Goal: Transaction & Acquisition: Purchase product/service

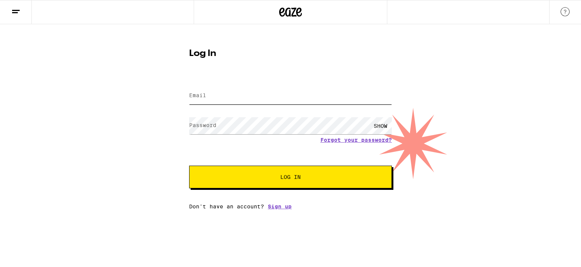
click at [216, 92] on input "Email" at bounding box center [290, 95] width 203 height 17
type input "[EMAIL_ADDRESS][DOMAIN_NAME]"
click at [189, 166] on button "Log In" at bounding box center [290, 177] width 203 height 23
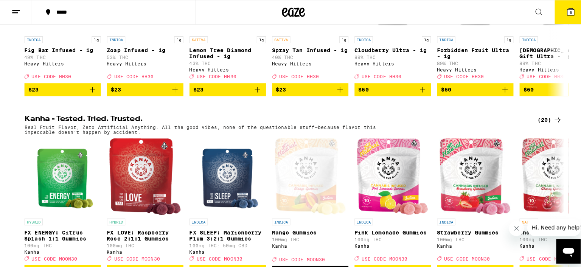
scroll to position [416, 0]
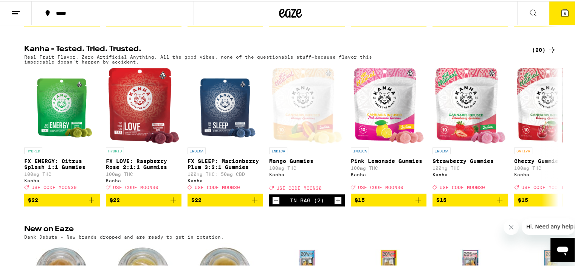
click at [562, 12] on icon at bounding box center [565, 11] width 7 height 7
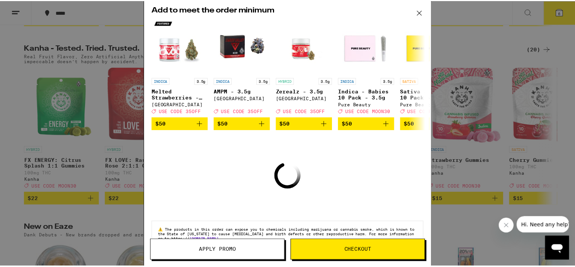
scroll to position [47, 0]
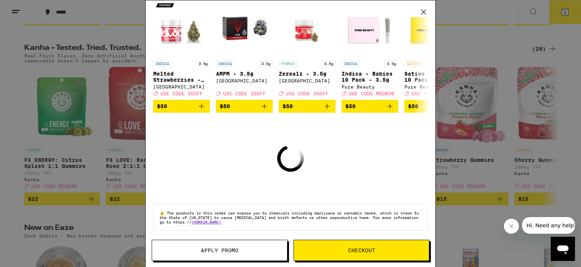
click at [423, 12] on icon at bounding box center [423, 12] width 5 height 5
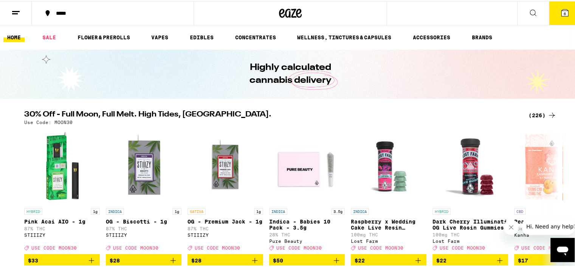
click at [566, 6] on button "6" at bounding box center [565, 11] width 32 height 23
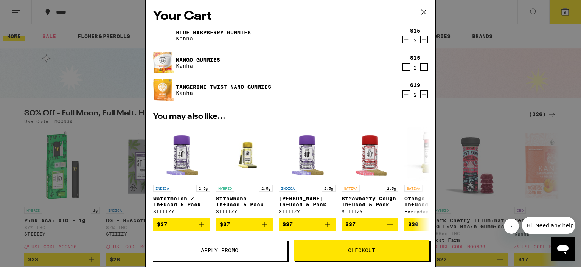
click at [403, 39] on icon "Decrement" at bounding box center [406, 39] width 7 height 9
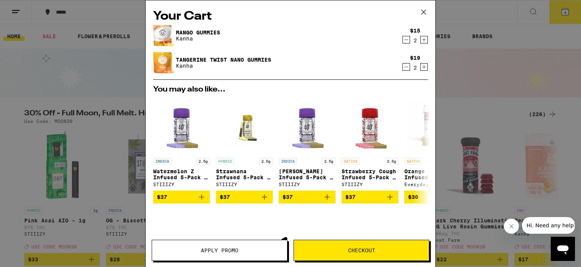
click at [403, 39] on icon "Decrement" at bounding box center [406, 39] width 7 height 9
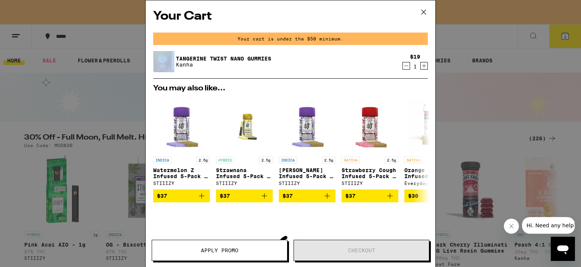
click at [400, 39] on div "Your cart is under the $50 minimum." at bounding box center [290, 39] width 275 height 12
click at [403, 66] on icon "Decrement" at bounding box center [406, 65] width 7 height 9
click at [400, 96] on div "INDICA 2.5g Watermelon Z Infused 5-Pack - 2.5g STIIIZY $37 HYBRID 2.5g Strawnan…" at bounding box center [290, 149] width 287 height 106
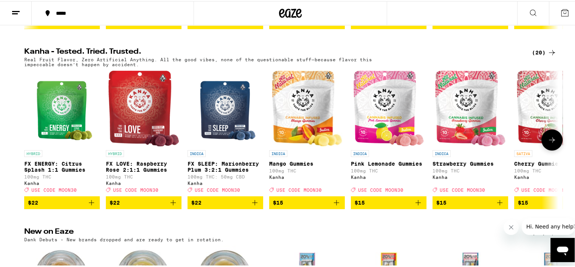
scroll to position [454, 0]
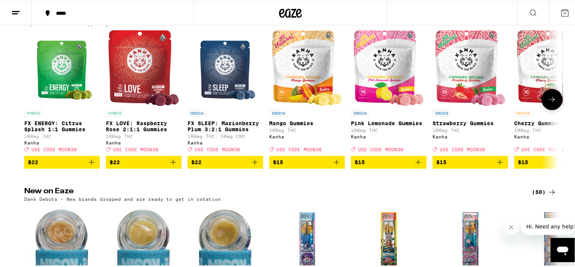
click at [255, 166] on icon "Add to bag" at bounding box center [254, 161] width 9 height 9
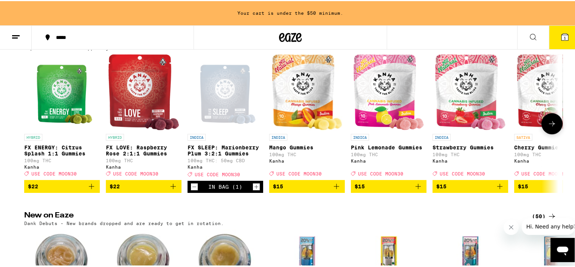
scroll to position [478, 0]
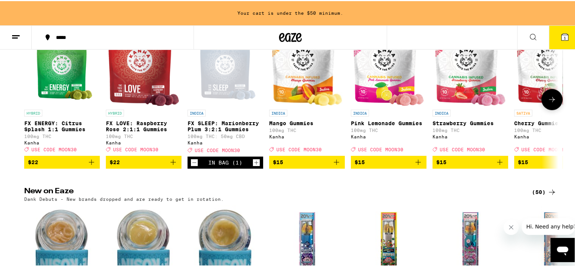
click at [89, 166] on icon "Add to bag" at bounding box center [91, 161] width 9 height 9
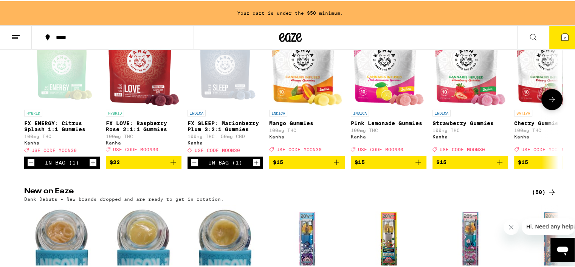
click at [336, 166] on icon "Add to bag" at bounding box center [336, 161] width 9 height 9
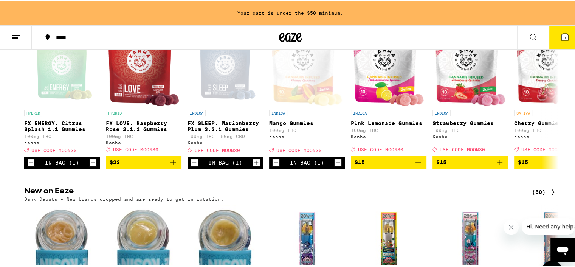
scroll to position [454, 0]
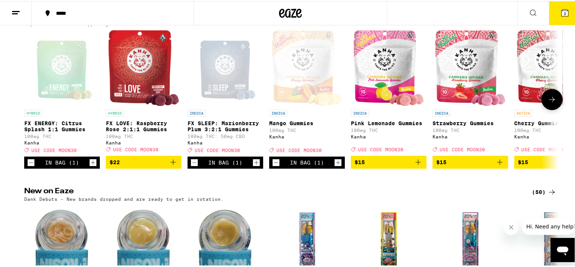
click at [552, 103] on icon at bounding box center [552, 98] width 9 height 9
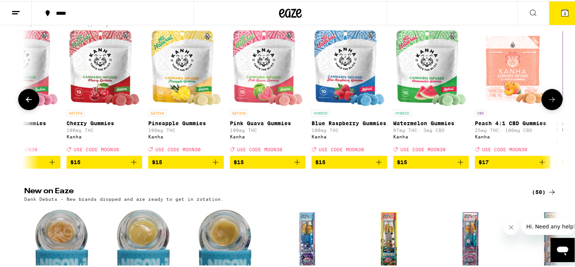
scroll to position [0, 450]
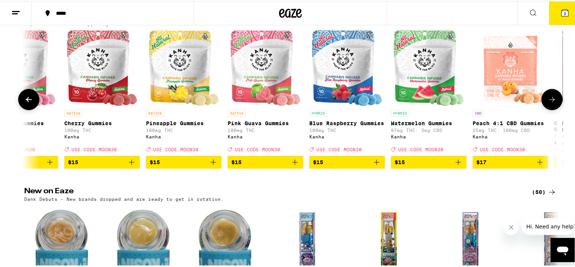
click at [212, 166] on icon "Add to bag" at bounding box center [213, 161] width 9 height 9
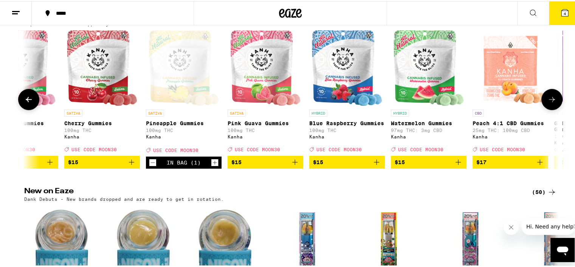
click at [296, 166] on icon "Add to bag" at bounding box center [295, 161] width 9 height 9
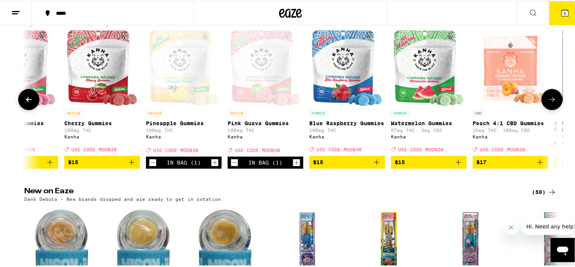
click at [375, 166] on icon "Add to bag" at bounding box center [376, 161] width 9 height 9
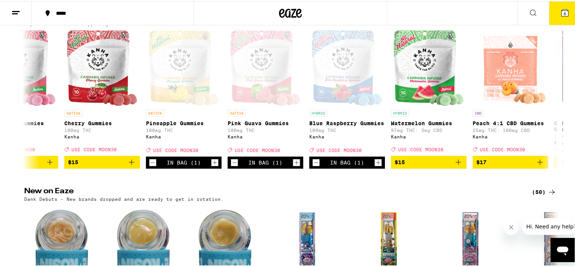
click at [563, 15] on icon at bounding box center [565, 11] width 9 height 9
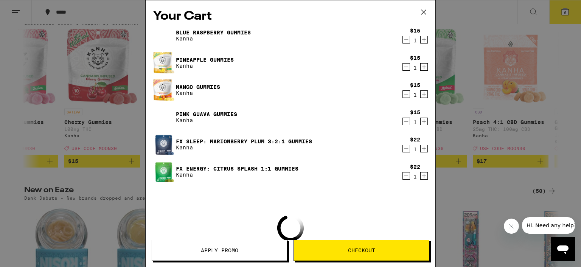
click at [233, 251] on span "Apply Promo" at bounding box center [219, 250] width 37 height 5
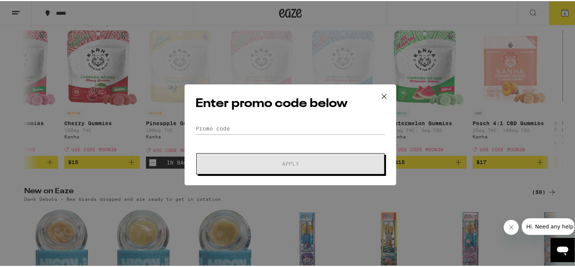
click at [238, 134] on form "Promo Code Apply" at bounding box center [291, 147] width 190 height 51
click at [237, 128] on input "Promo Code" at bounding box center [291, 127] width 190 height 11
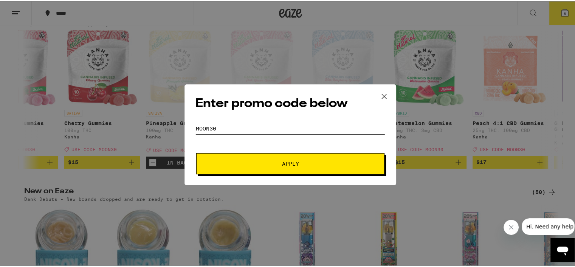
type input "moon30"
click at [245, 157] on button "Apply" at bounding box center [290, 162] width 188 height 21
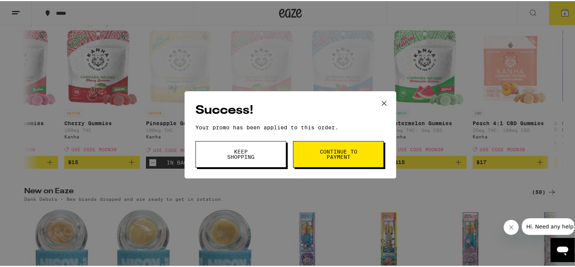
click at [324, 155] on span "Continue to payment" at bounding box center [338, 153] width 39 height 11
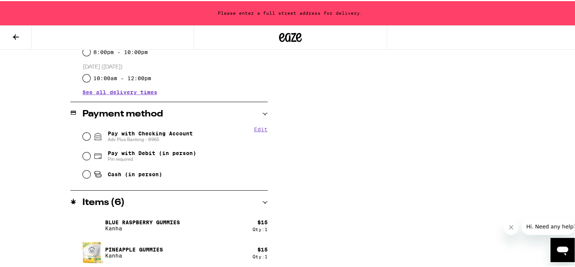
scroll to position [303, 0]
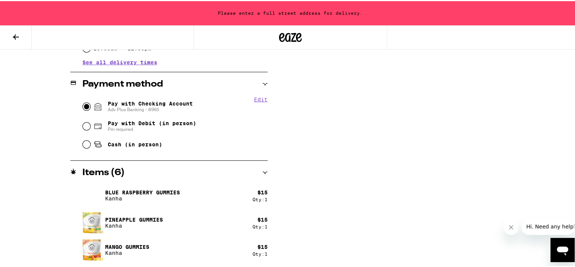
click at [84, 106] on input "Pay with Checking Account Adv Plus Banking - 8965" at bounding box center [87, 106] width 8 height 8
radio input "true"
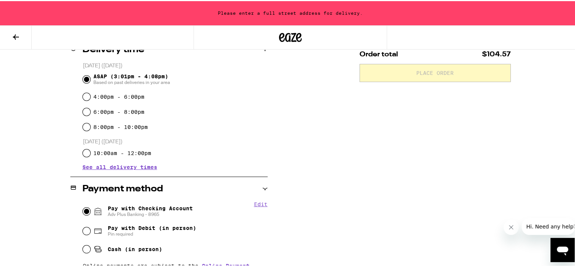
scroll to position [104, 0]
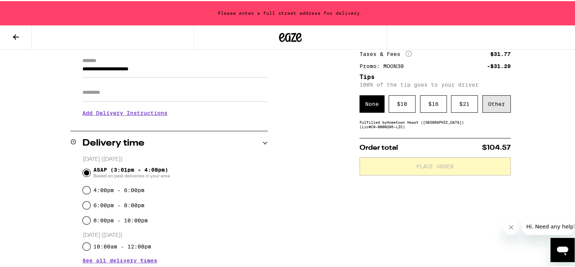
click at [498, 103] on div "Other" at bounding box center [497, 102] width 28 height 17
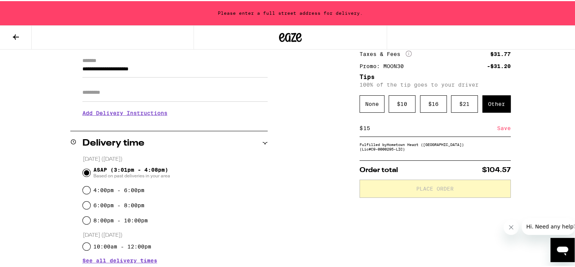
type input "15"
click at [501, 128] on div "Save" at bounding box center [505, 127] width 14 height 17
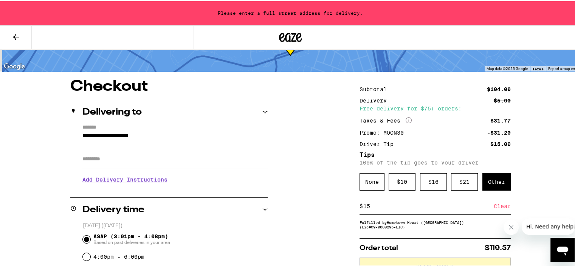
scroll to position [76, 0]
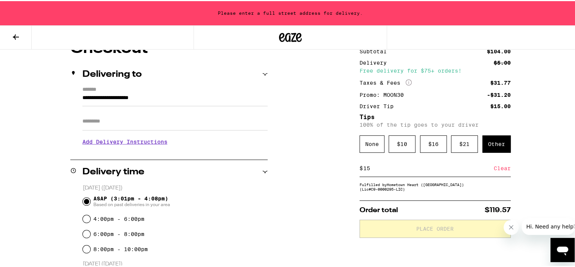
click at [180, 96] on input "**********" at bounding box center [174, 98] width 185 height 13
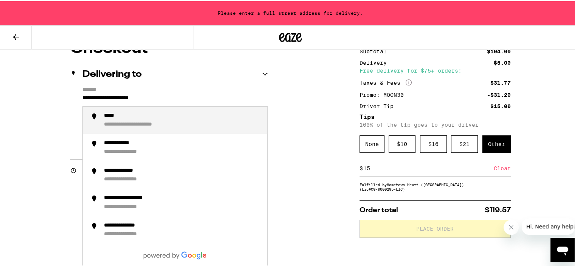
drag, startPoint x: 180, startPoint y: 96, endPoint x: 44, endPoint y: 102, distance: 136.3
click at [162, 123] on div "**********" at bounding box center [182, 120] width 157 height 16
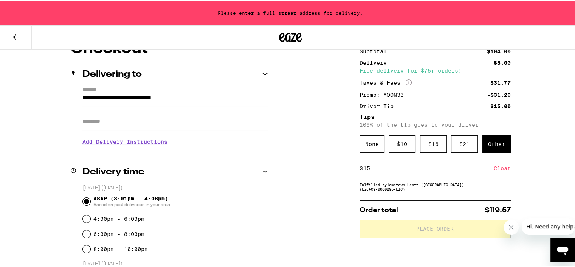
type input "**********"
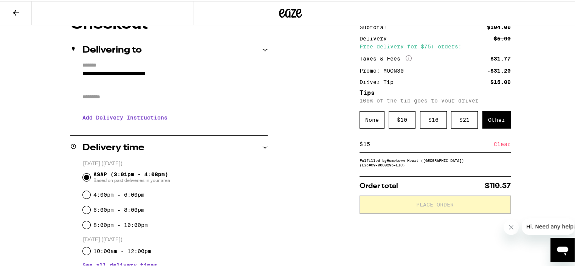
scroll to position [51, 0]
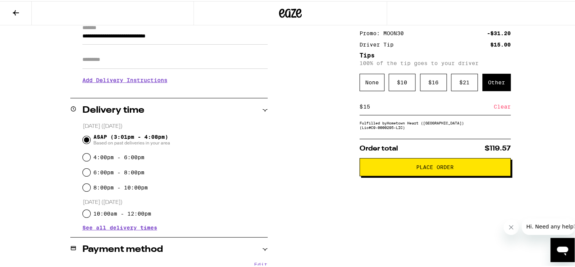
scroll to position [113, 0]
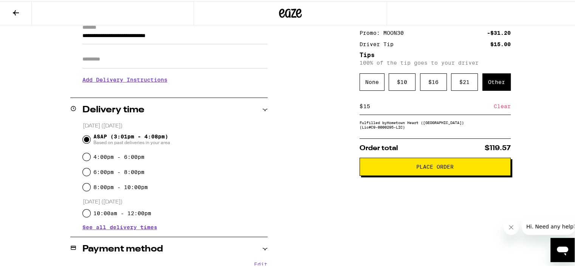
click at [435, 171] on button "Place Order" at bounding box center [435, 166] width 151 height 18
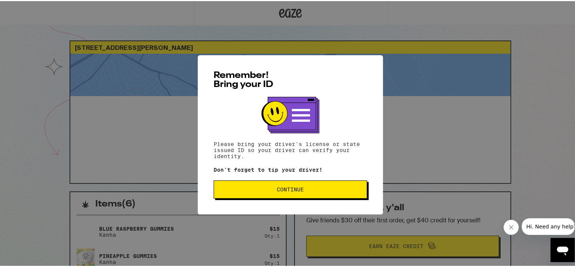
click at [288, 191] on span "Continue" at bounding box center [290, 188] width 27 height 5
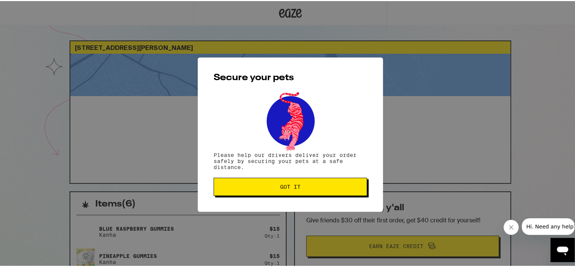
click at [261, 189] on button "Got it" at bounding box center [291, 186] width 154 height 18
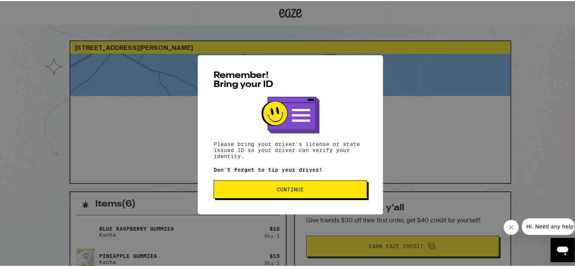
click at [303, 187] on span "Continue" at bounding box center [290, 188] width 141 height 5
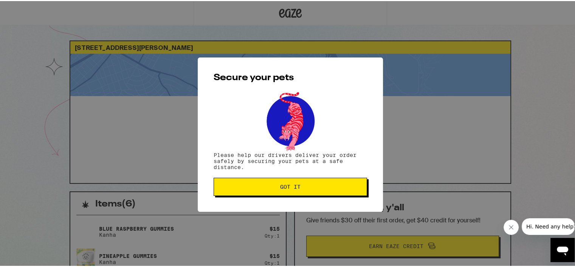
click at [268, 187] on span "Got it" at bounding box center [290, 185] width 141 height 5
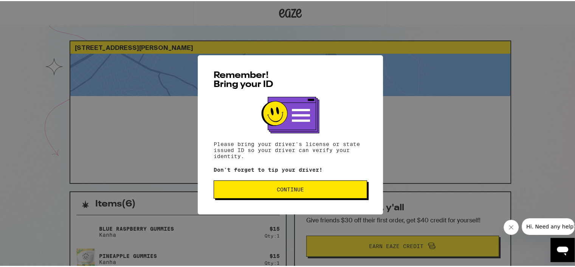
click at [285, 198] on div "Remember! Bring your ID Please bring your driver's license or state issued ID s…" at bounding box center [290, 133] width 185 height 159
click at [285, 191] on span "Continue" at bounding box center [290, 188] width 27 height 5
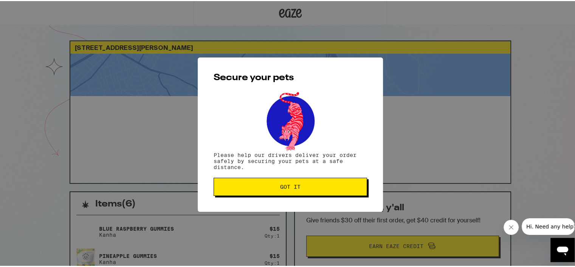
click at [285, 192] on button "Got it" at bounding box center [291, 186] width 154 height 18
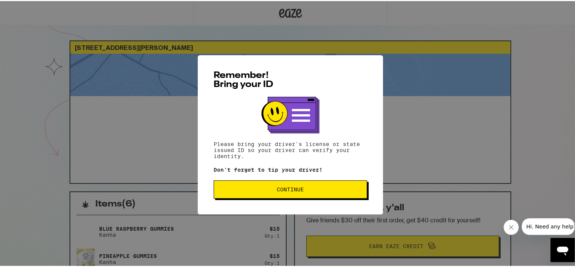
click at [289, 193] on button "Continue" at bounding box center [291, 188] width 154 height 18
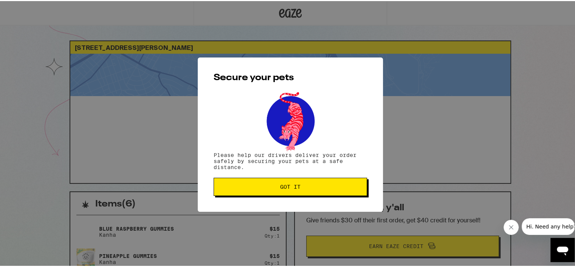
click at [290, 188] on span "Got it" at bounding box center [290, 185] width 20 height 5
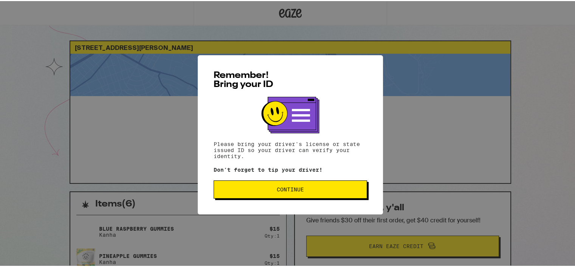
click at [280, 190] on span "Continue" at bounding box center [290, 188] width 27 height 5
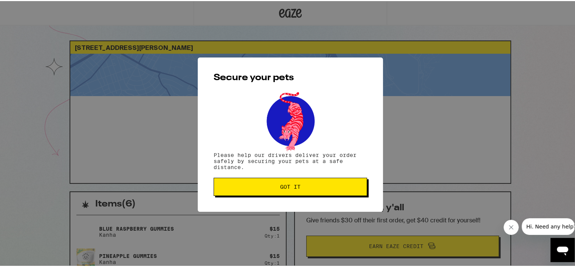
click at [276, 188] on span "Got it" at bounding box center [290, 185] width 141 height 5
